Goal: Navigation & Orientation: Find specific page/section

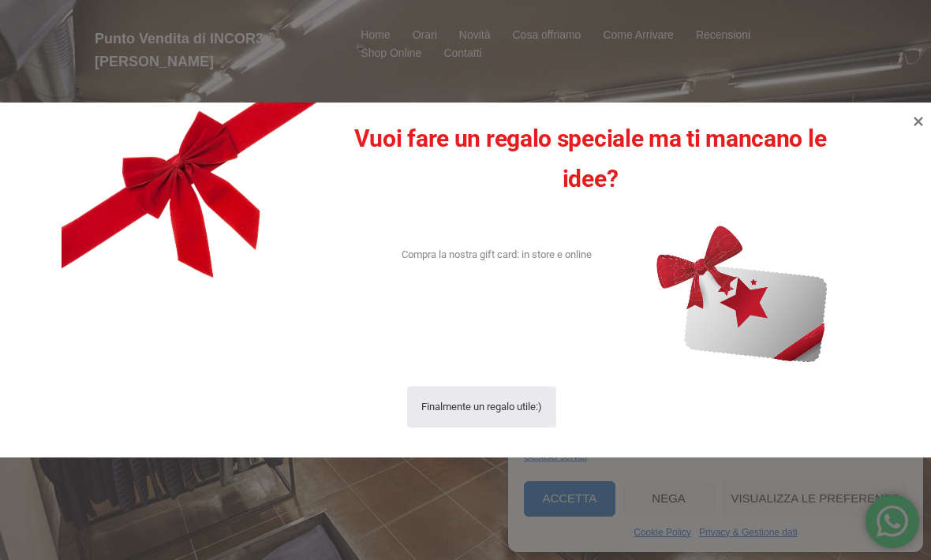
click at [910, 125] on icon at bounding box center [918, 121] width 19 height 19
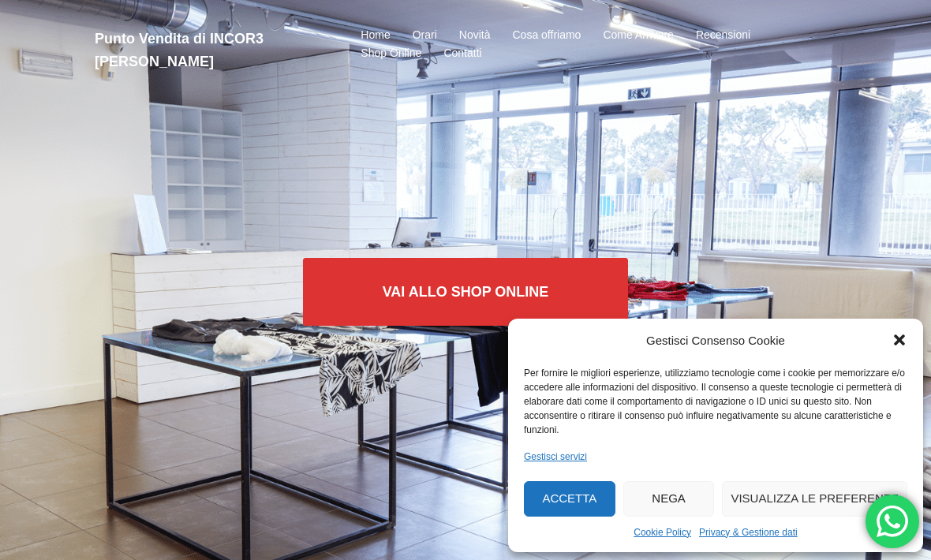
click at [586, 484] on button "Accetta" at bounding box center [570, 499] width 92 height 36
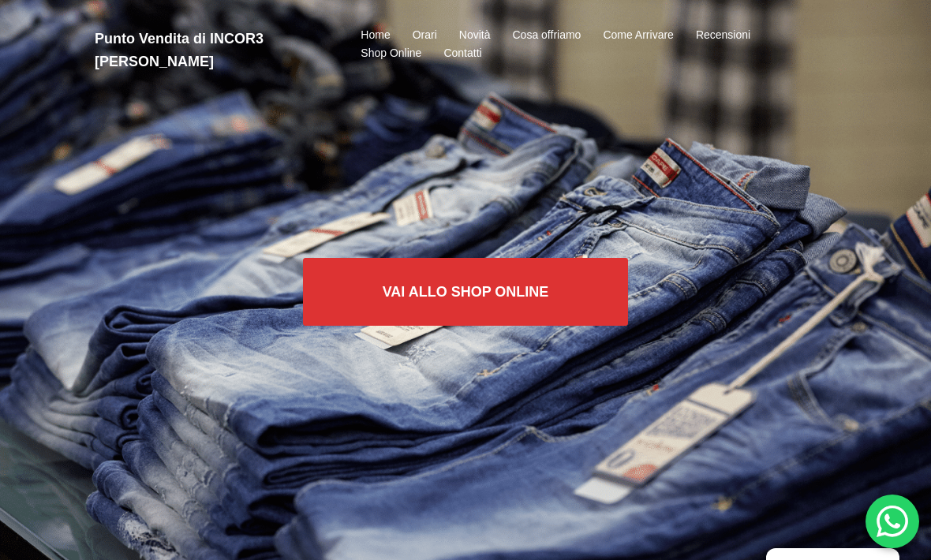
click at [440, 29] on li "Orari" at bounding box center [425, 35] width 47 height 19
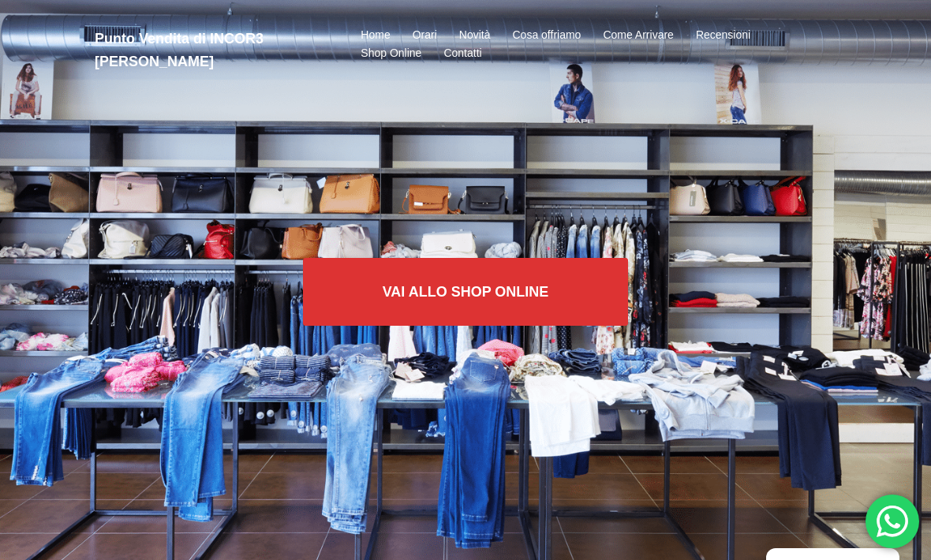
click at [427, 37] on link "Orari" at bounding box center [425, 35] width 24 height 19
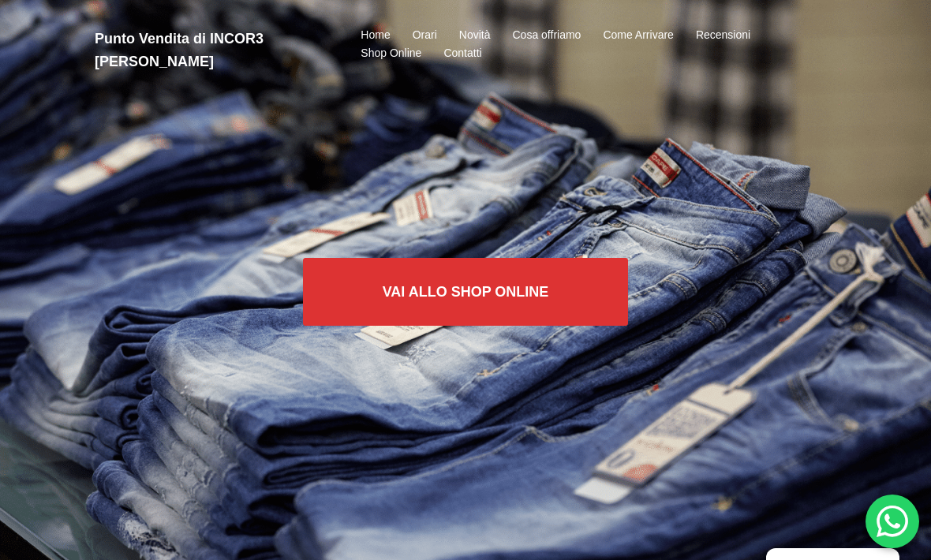
click at [389, 26] on link "Home" at bounding box center [375, 35] width 29 height 19
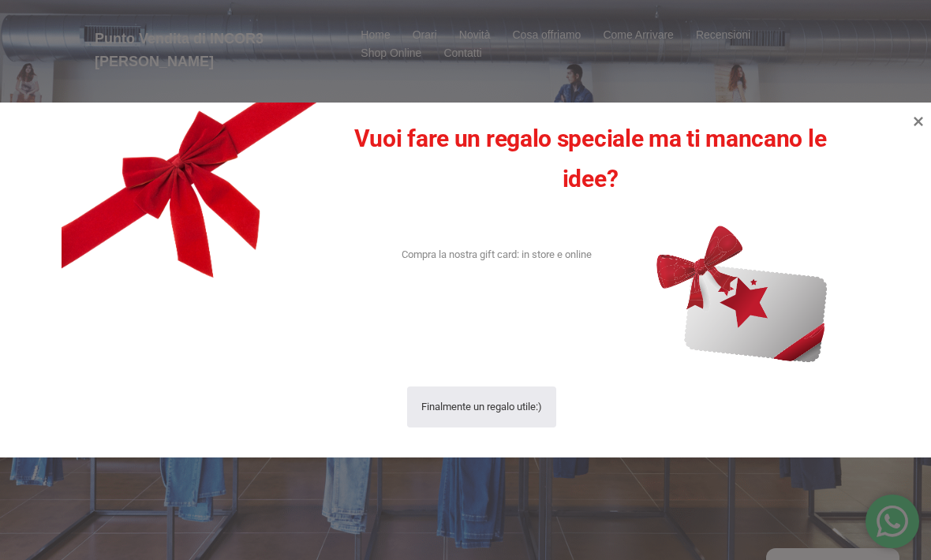
click at [922, 130] on icon at bounding box center [918, 121] width 19 height 19
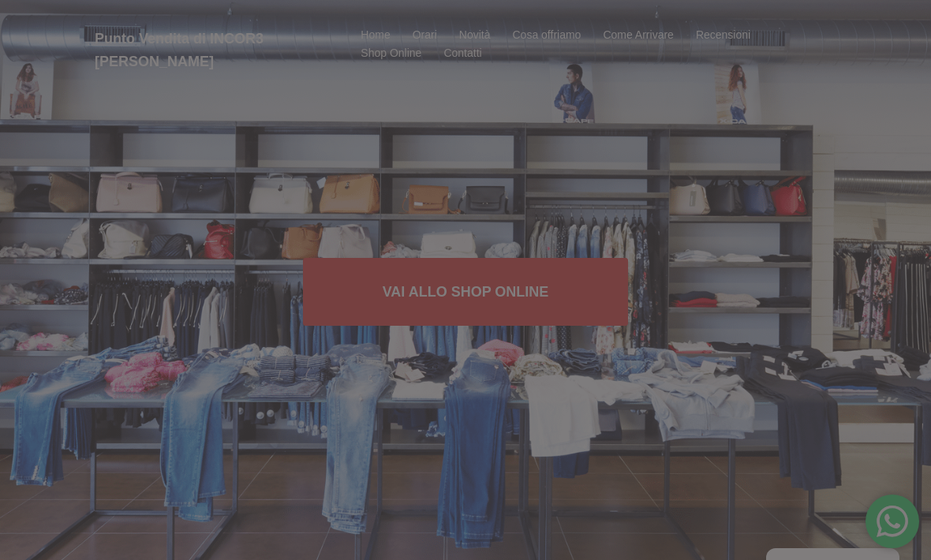
click at [922, 131] on div "Vuoi fare un regalo speciale ma ti mancano le idee? Compra la nostra gift card:…" at bounding box center [465, 280] width 931 height 355
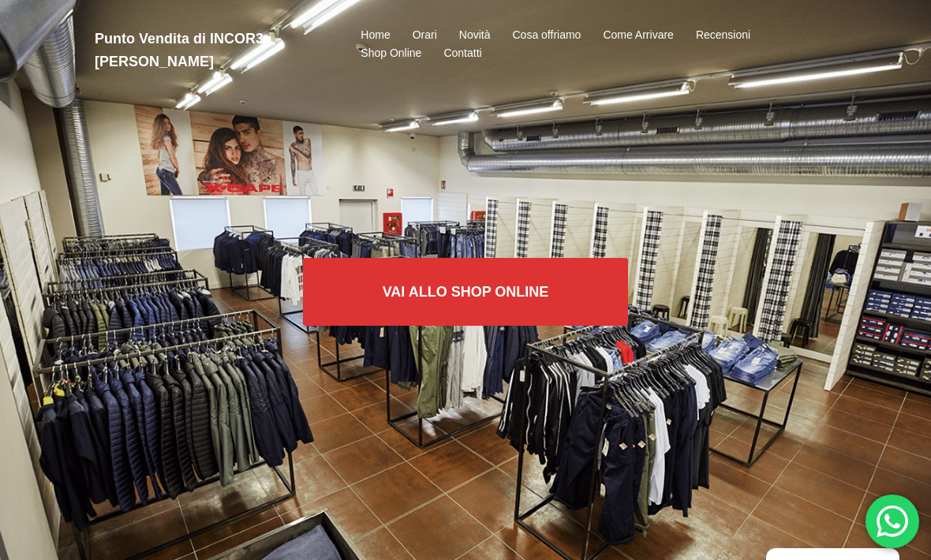
click at [386, 88] on link "Shop Online" at bounding box center [350, 75] width 142 height 24
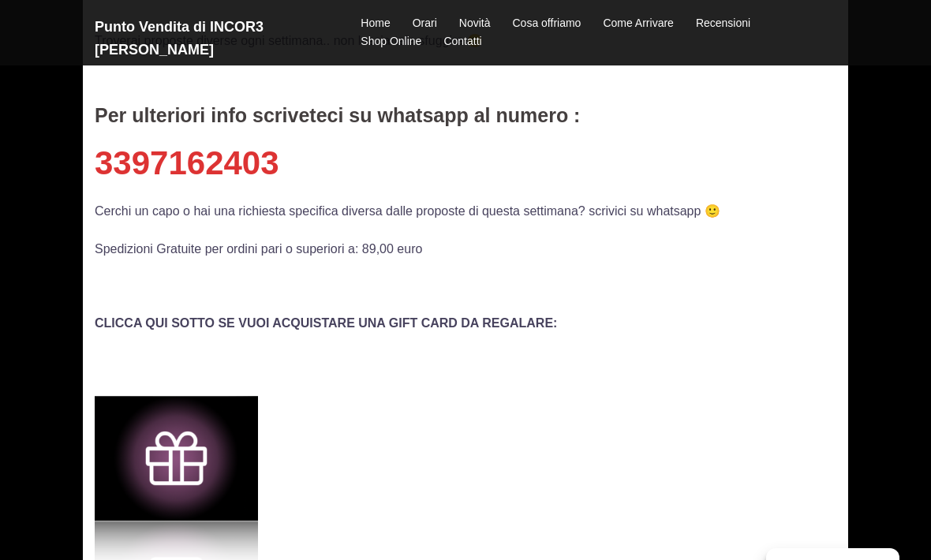
scroll to position [502, 0]
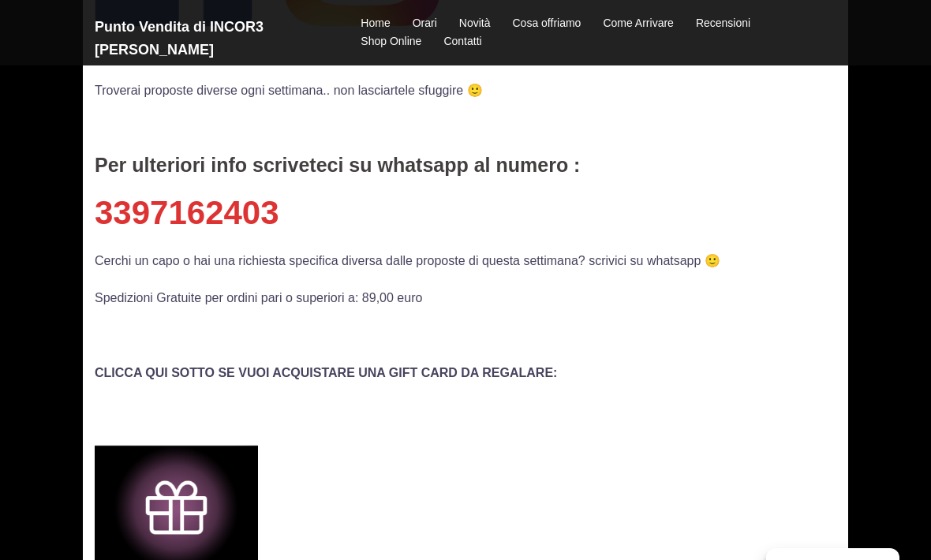
click at [901, 108] on div "Home / Shop Online Shop Online Se hai voglia di shopping ma [DATE] il negozio è…" at bounding box center [465, 213] width 931 height 1303
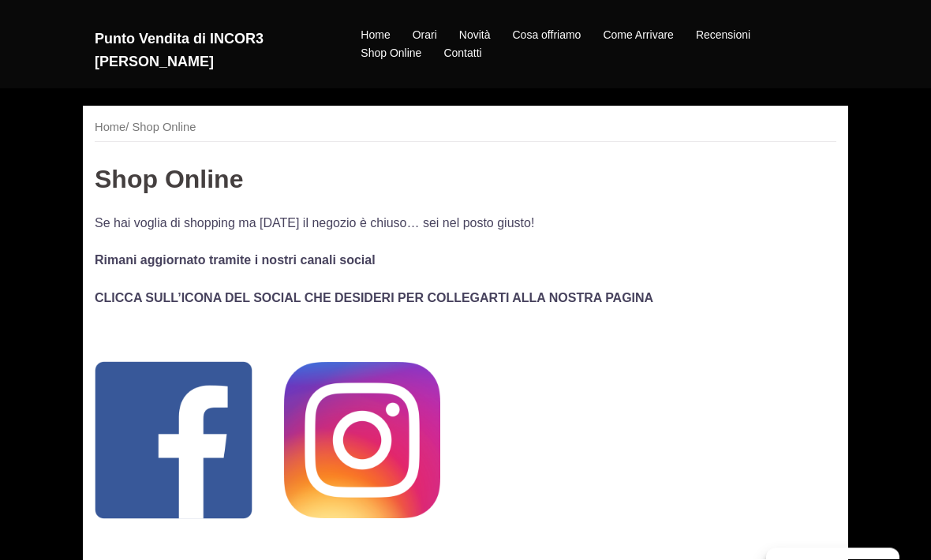
scroll to position [0, 0]
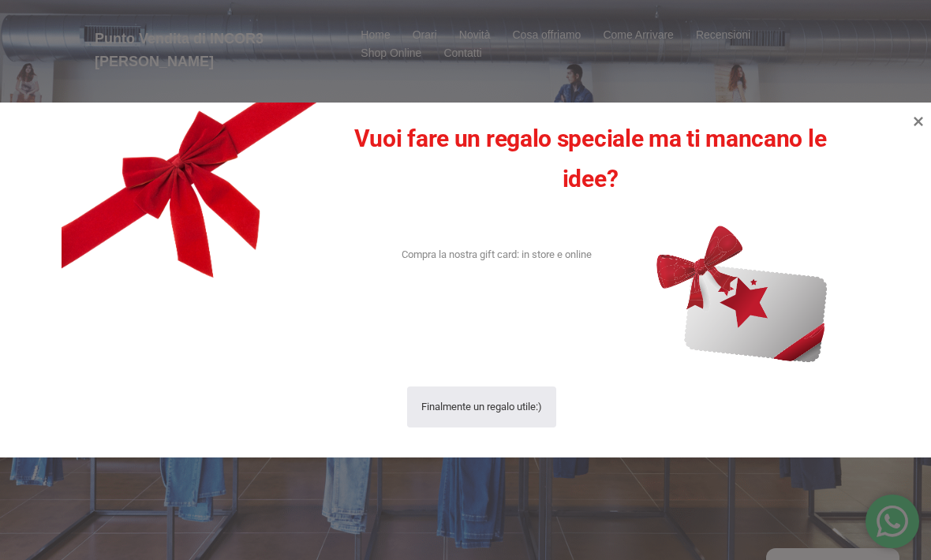
click at [925, 122] on icon at bounding box center [918, 121] width 19 height 19
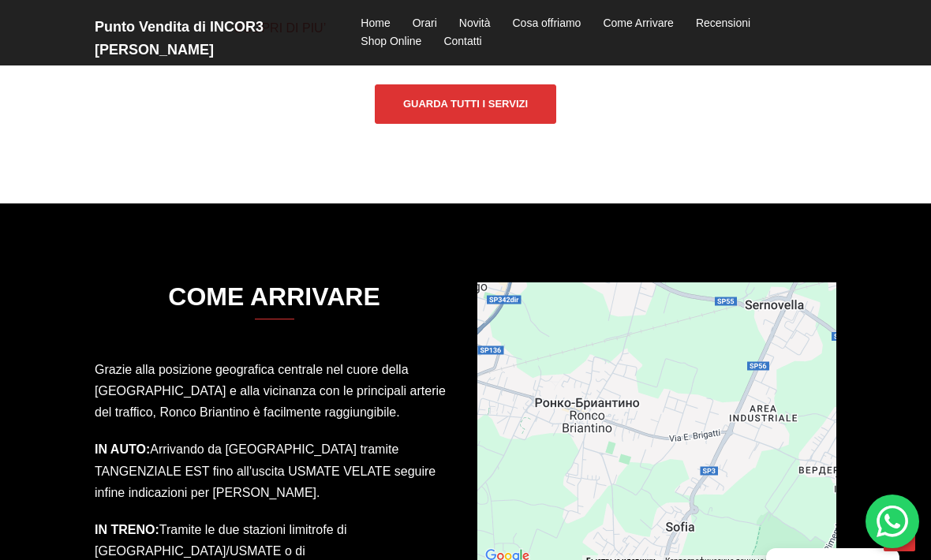
scroll to position [2177, 0]
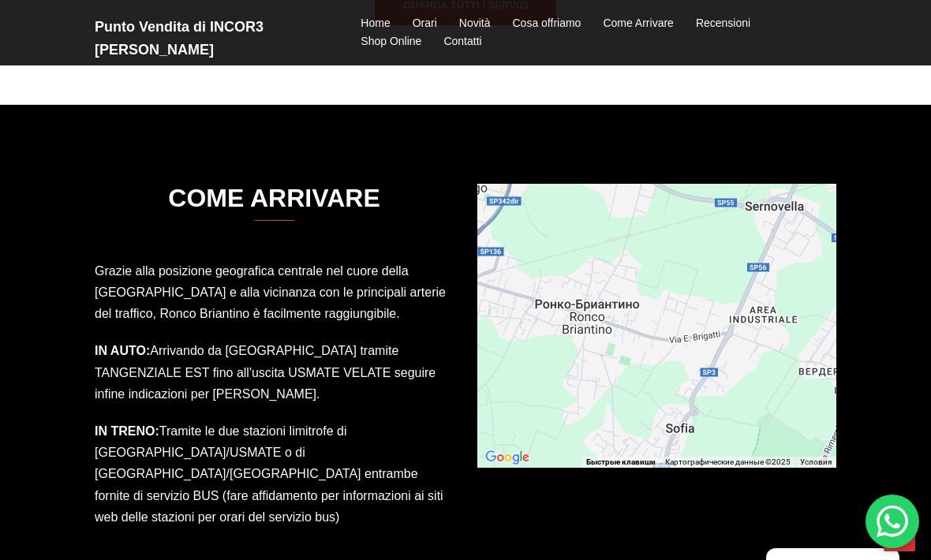
scroll to position [2229, 0]
